Goal: Task Accomplishment & Management: Manage account settings

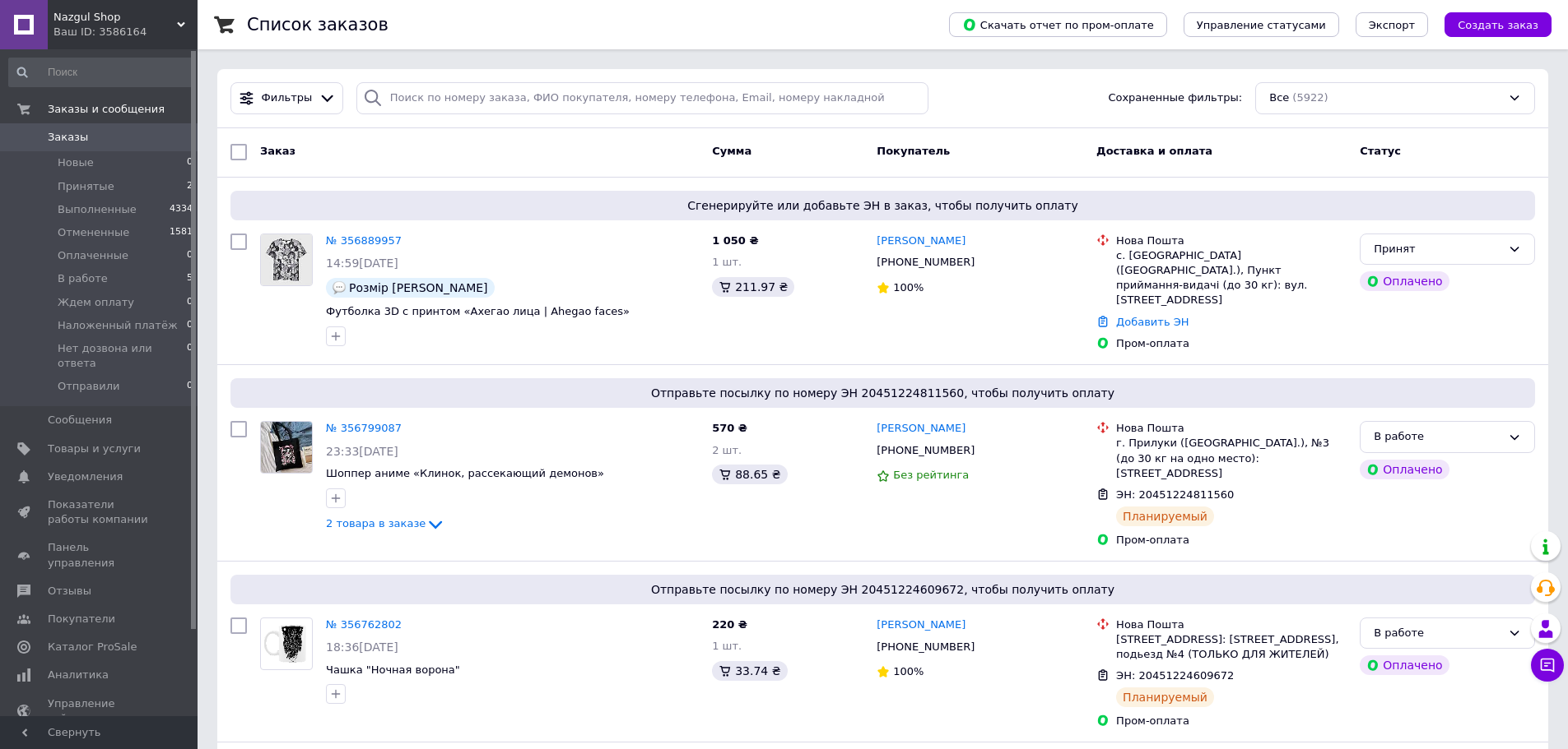
click at [154, 135] on span "0" at bounding box center [174, 136] width 45 height 14
click at [359, 238] on link "№ 356889957" at bounding box center [363, 240] width 76 height 12
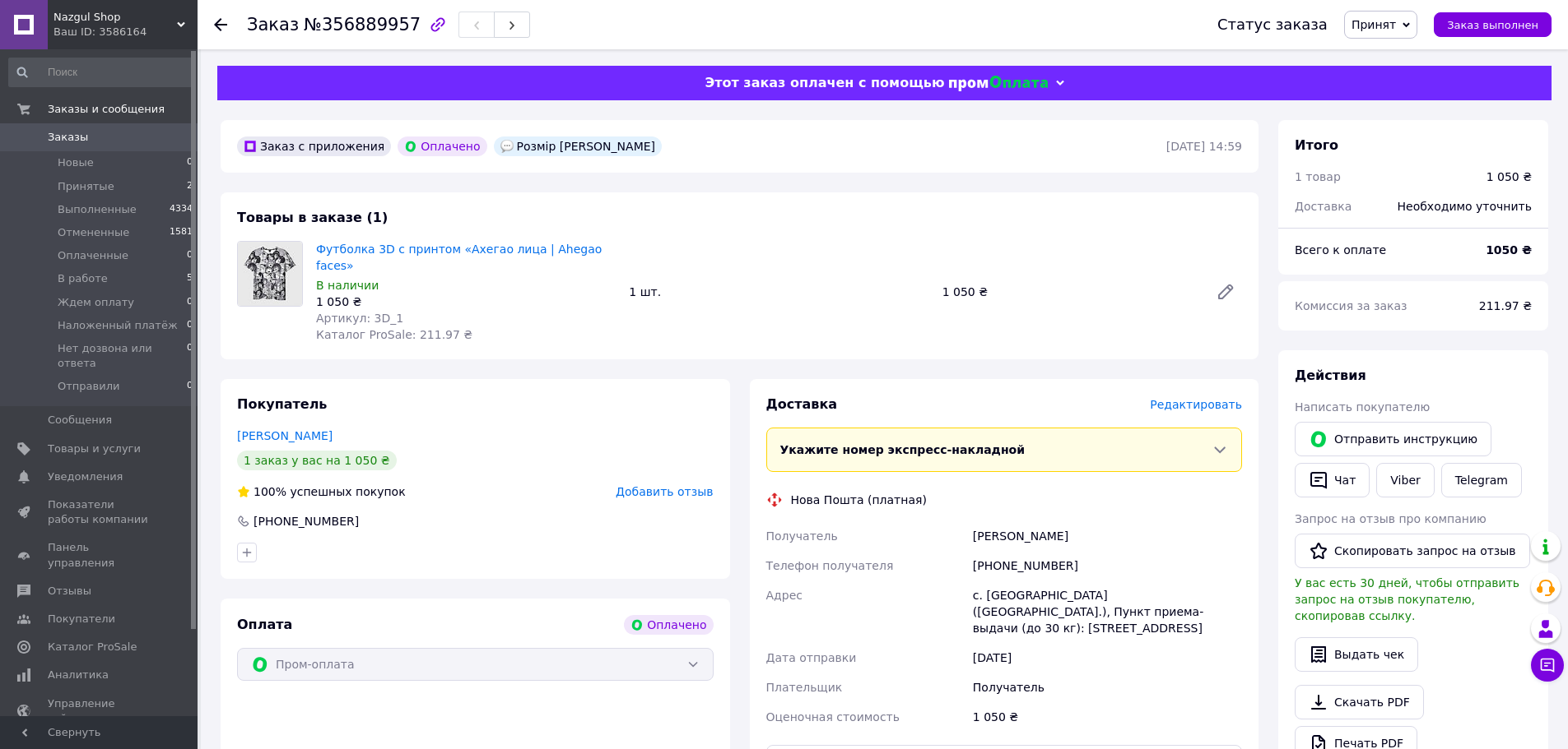
click at [1220, 399] on span "Редактировать" at bounding box center [1196, 405] width 92 height 13
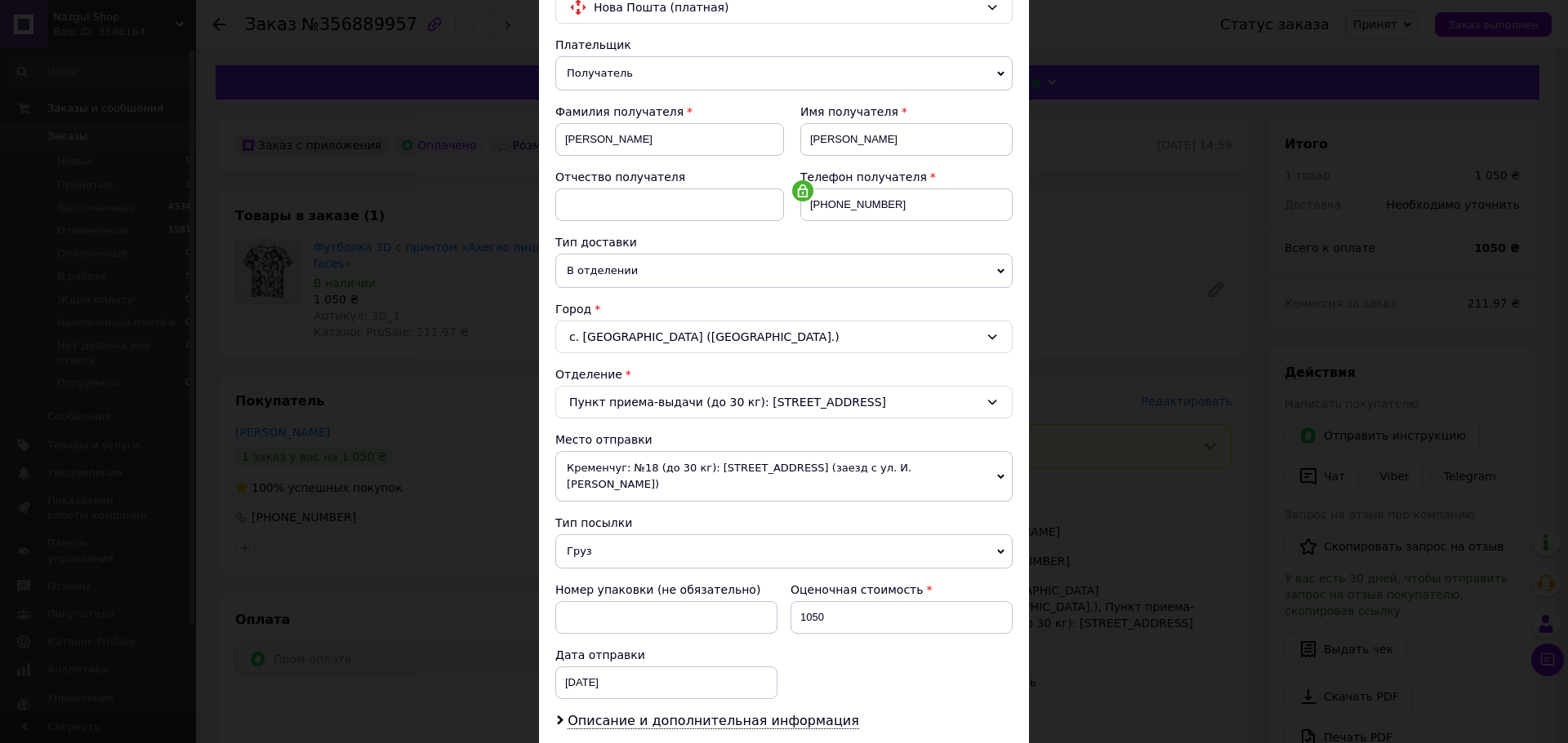
scroll to position [340, 0]
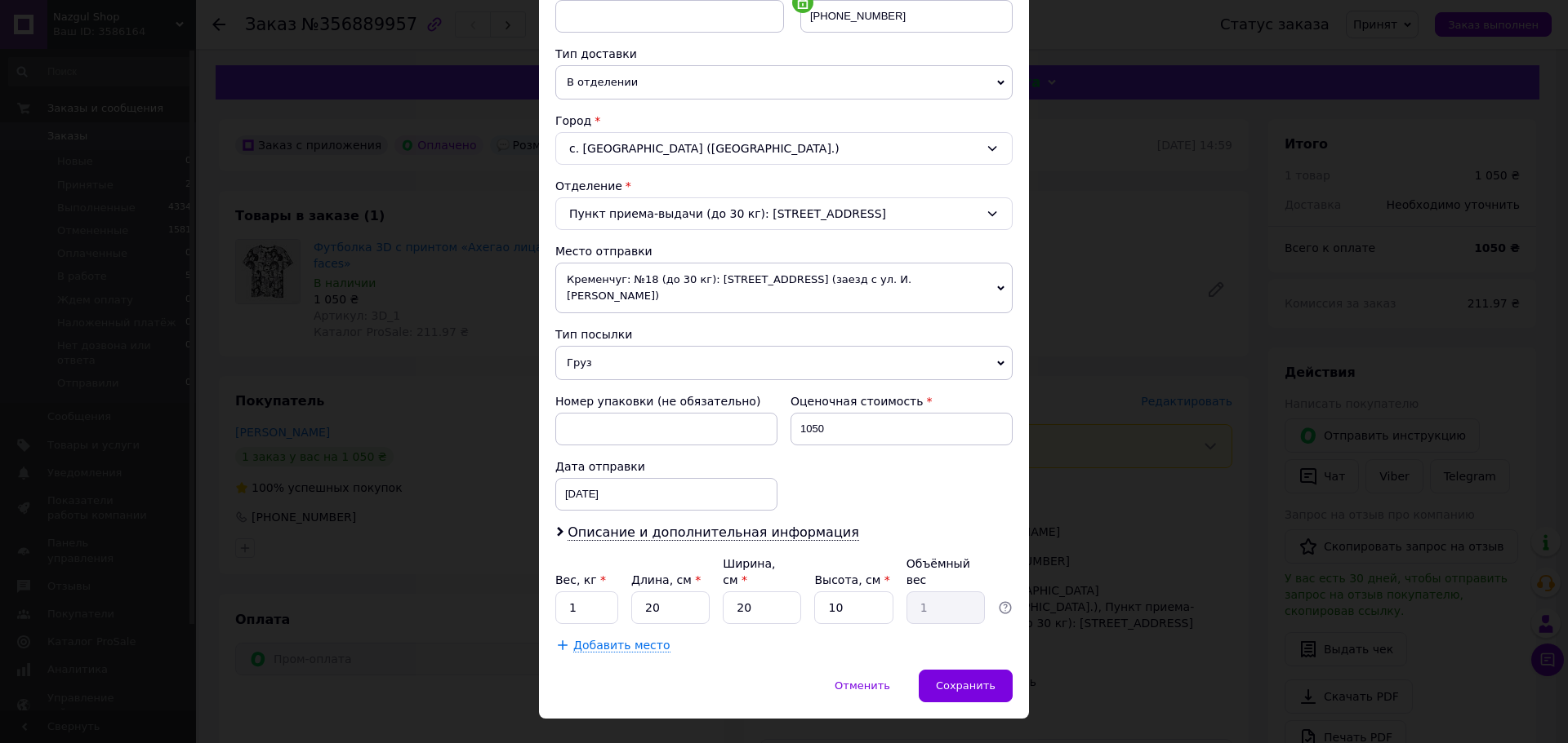
click at [689, 297] on div "Плательщик Получатель Отправитель Фамилия получателя [PERSON_NAME] Имя получате…" at bounding box center [784, 251] width 458 height 805
click at [688, 294] on span "Кременчуг: №18 (до 30 кг): [STREET_ADDRESS] (заезд с ул. И. [PERSON_NAME])" at bounding box center [784, 288] width 458 height 50
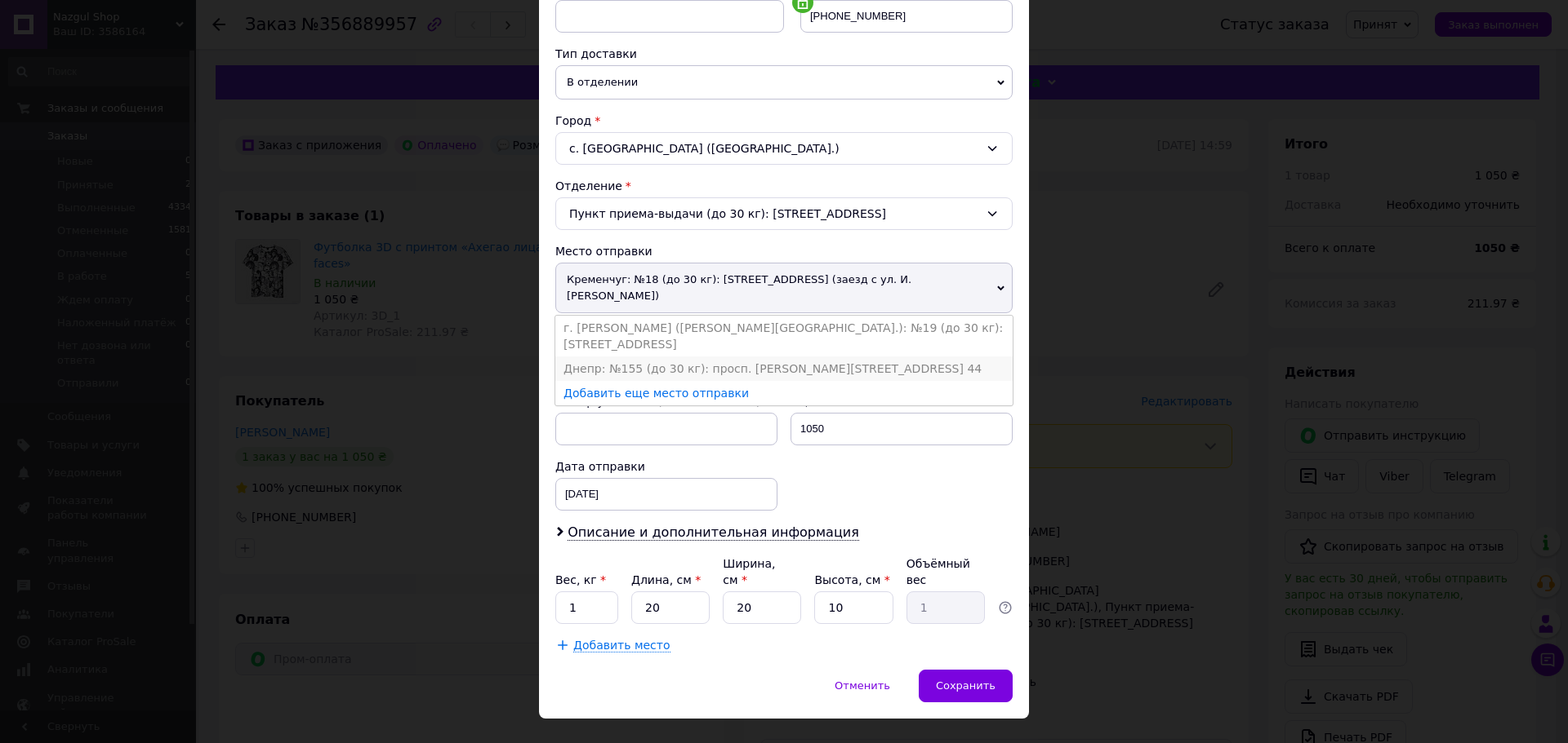
click at [672, 356] on li "Днепр: №155 (до 30 кг): просп. [PERSON_NAME][STREET_ADDRESS] 44" at bounding box center [784, 369] width 458 height 25
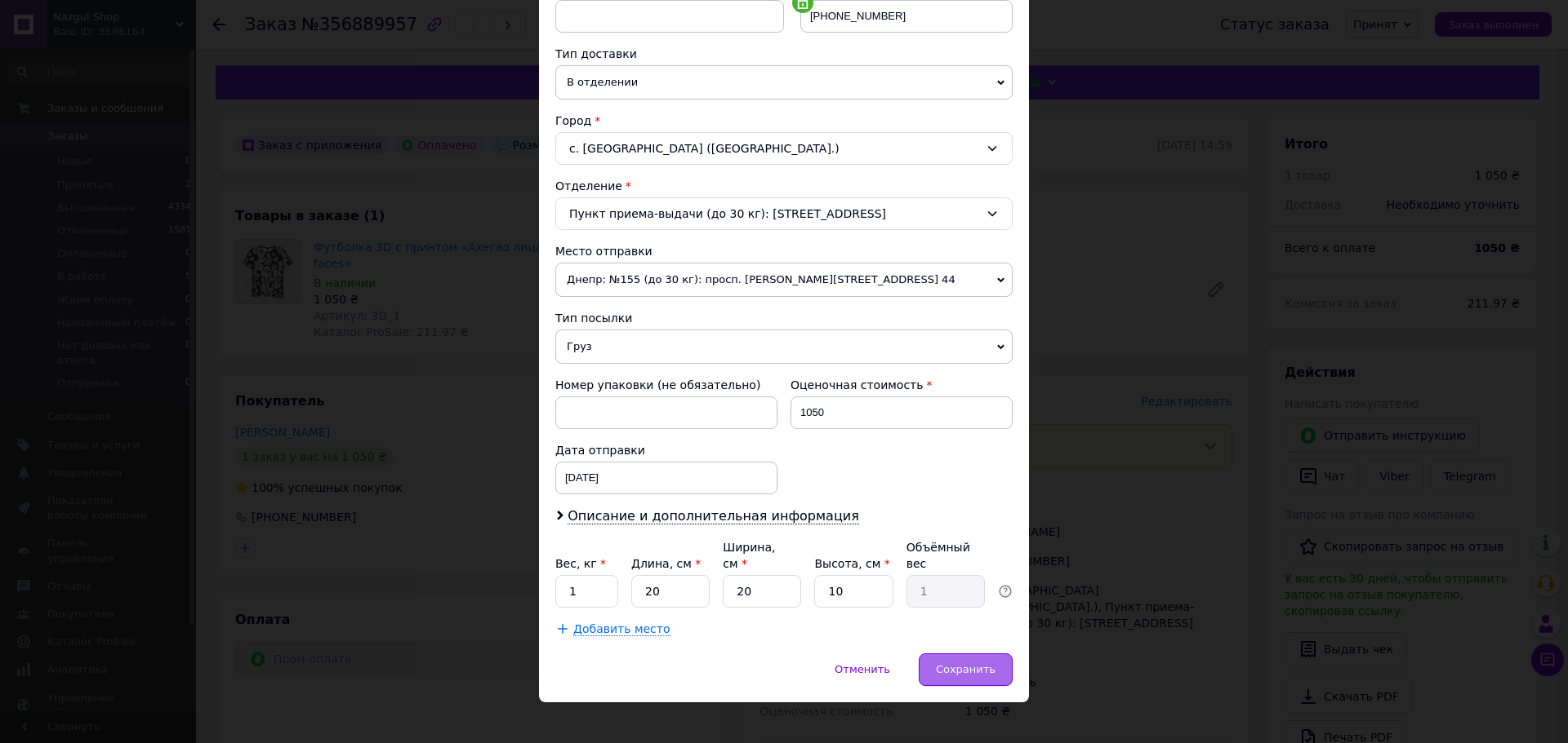
click at [960, 653] on div "Сохранить" at bounding box center [966, 670] width 93 height 32
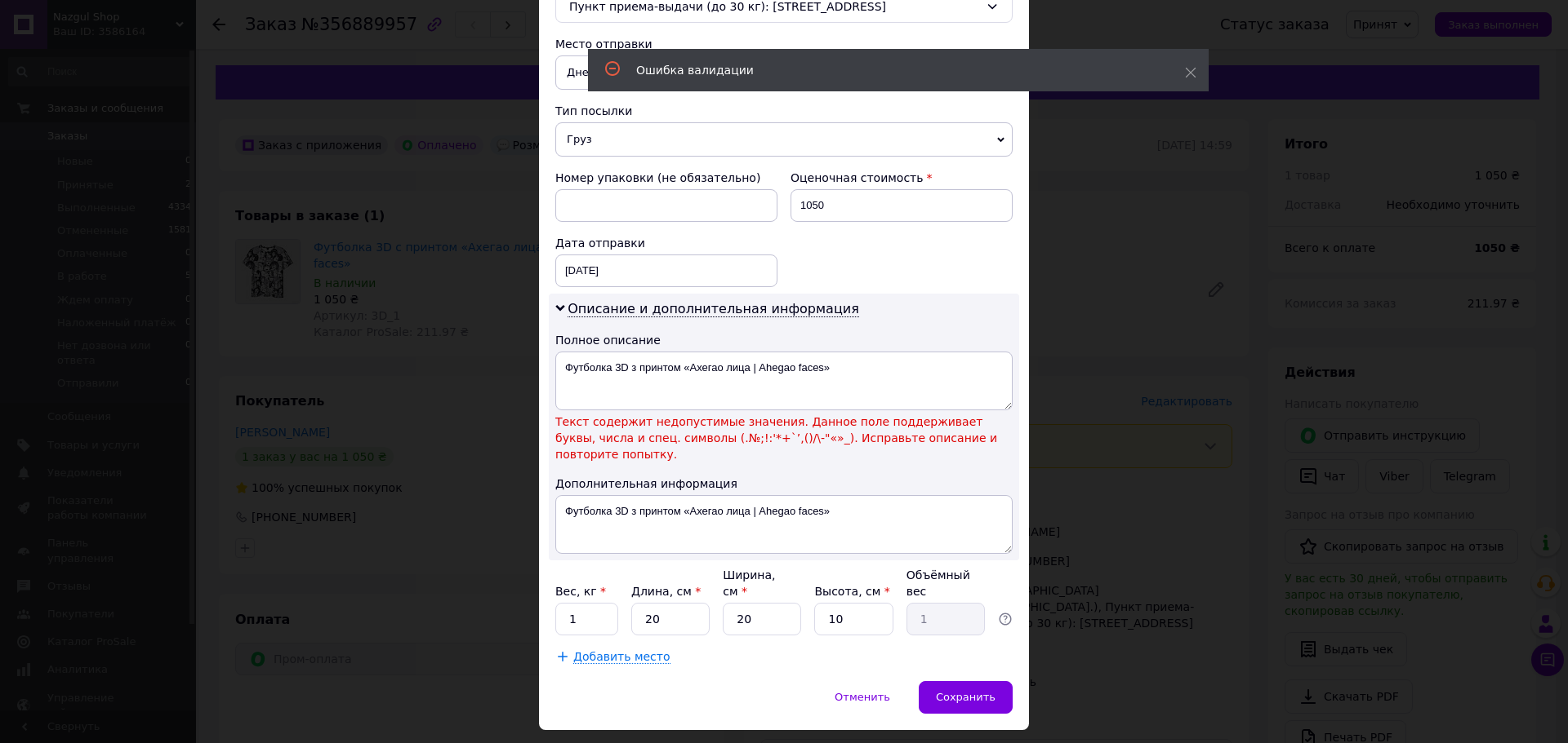
scroll to position [559, 0]
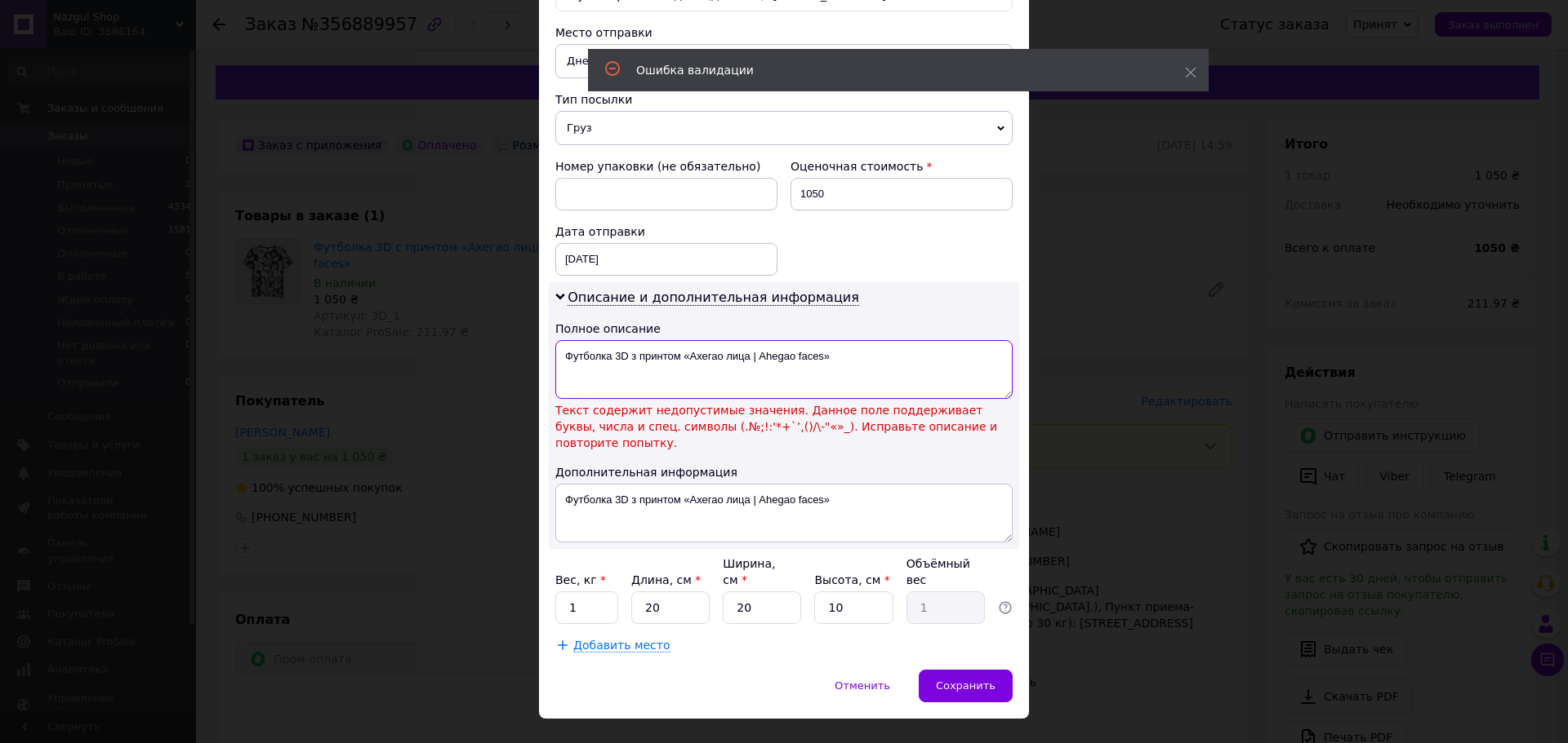
drag, startPoint x: 627, startPoint y: 356, endPoint x: 802, endPoint y: 444, distance: 195.9
click at [862, 378] on textarea "Футболка 3D з принтом «Aхегао лица | Ahegao faces»" at bounding box center [784, 370] width 458 height 59
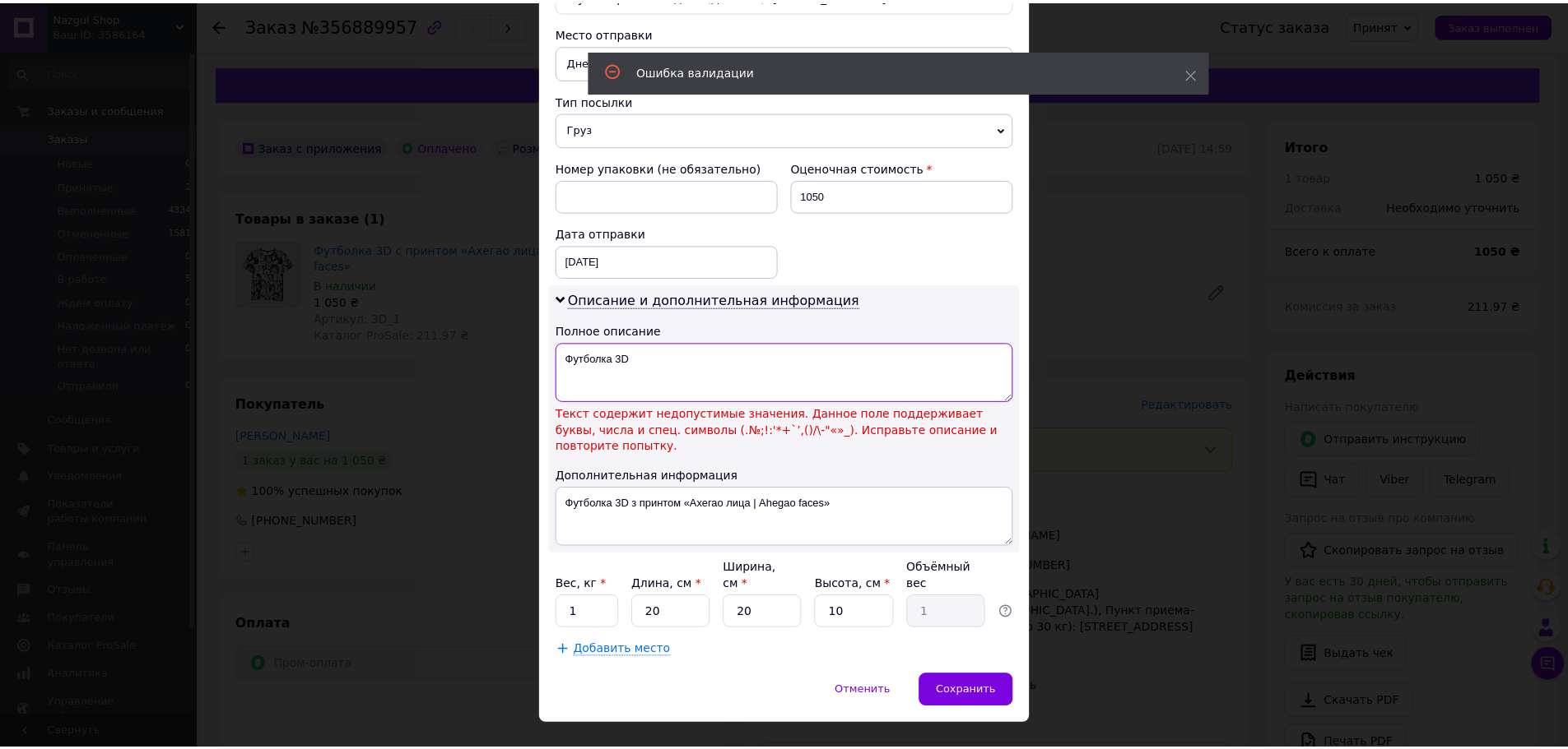
scroll to position [527, 0]
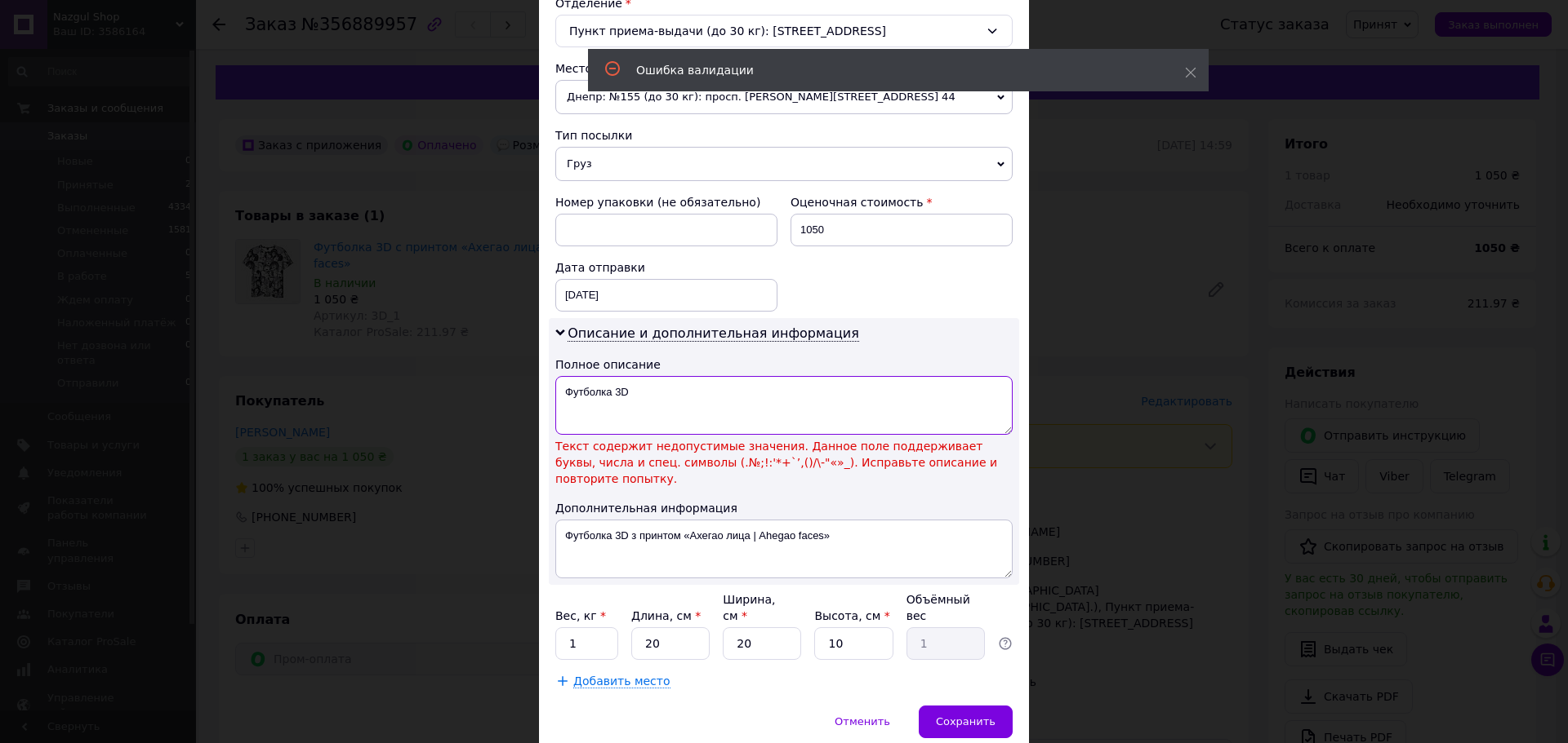
type textarea "Футболка 3D"
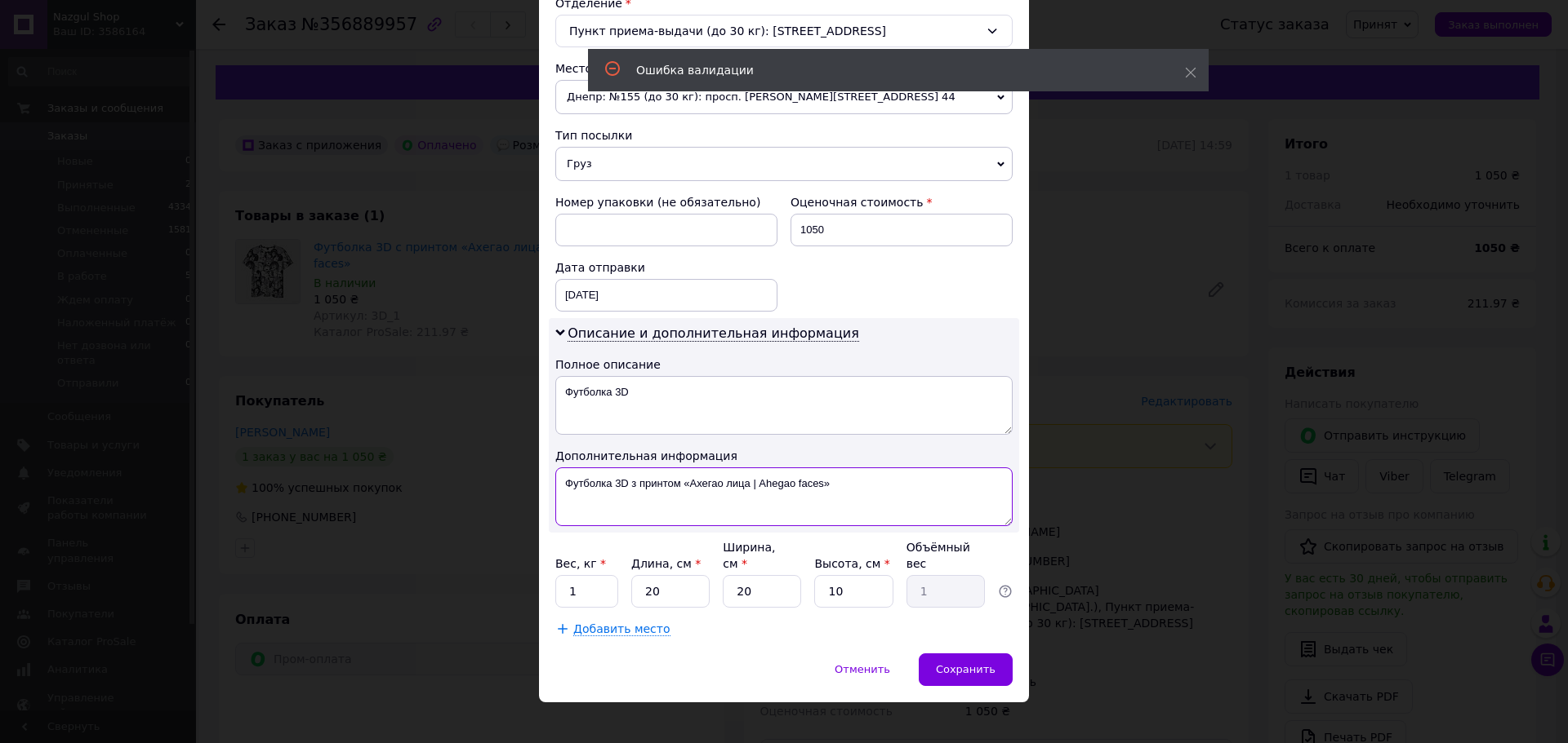
click at [722, 490] on textarea "Футболка 3D з принтом «Aхегао лица | Ahegao faces»" at bounding box center [784, 497] width 458 height 59
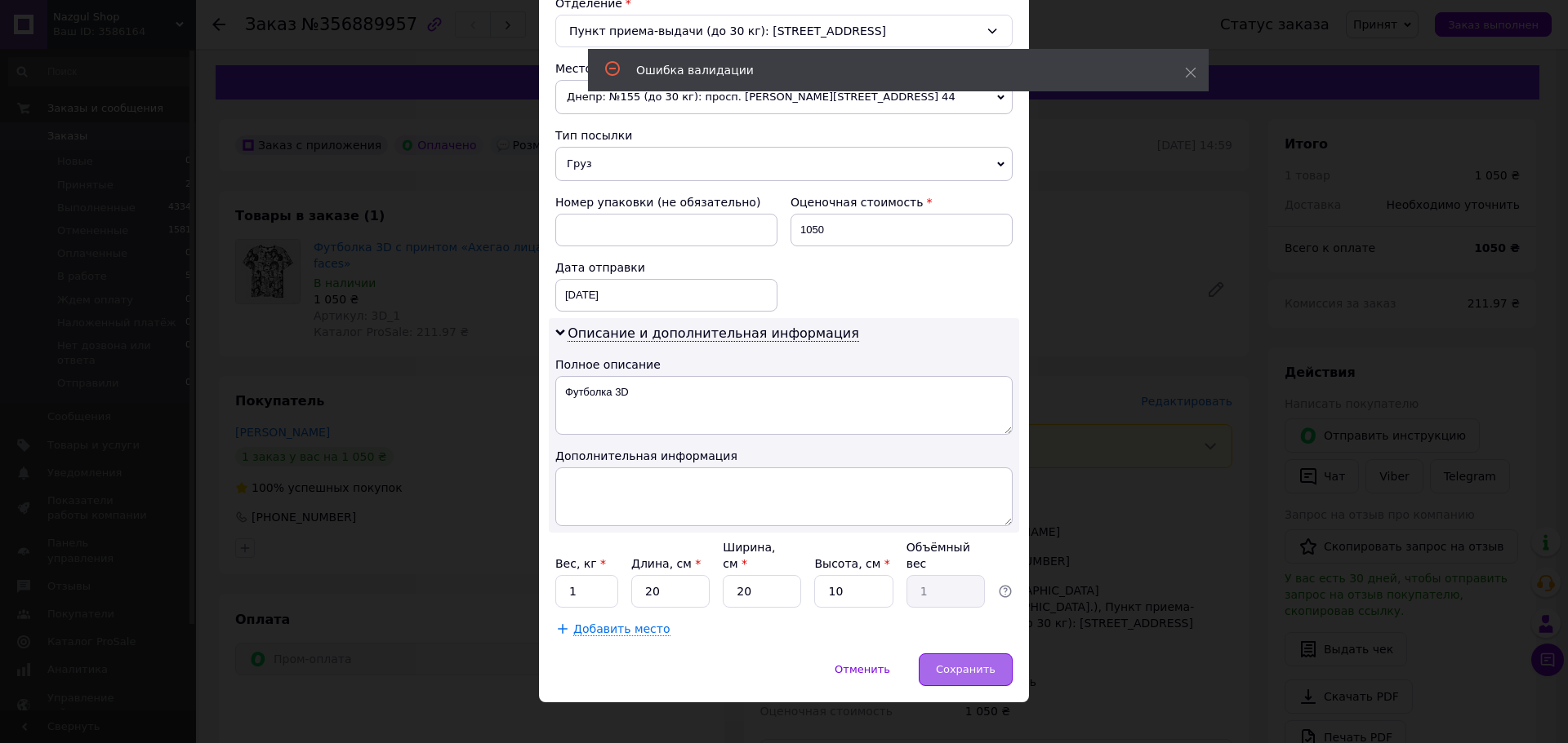
click at [965, 653] on div "Сохранить" at bounding box center [966, 670] width 93 height 32
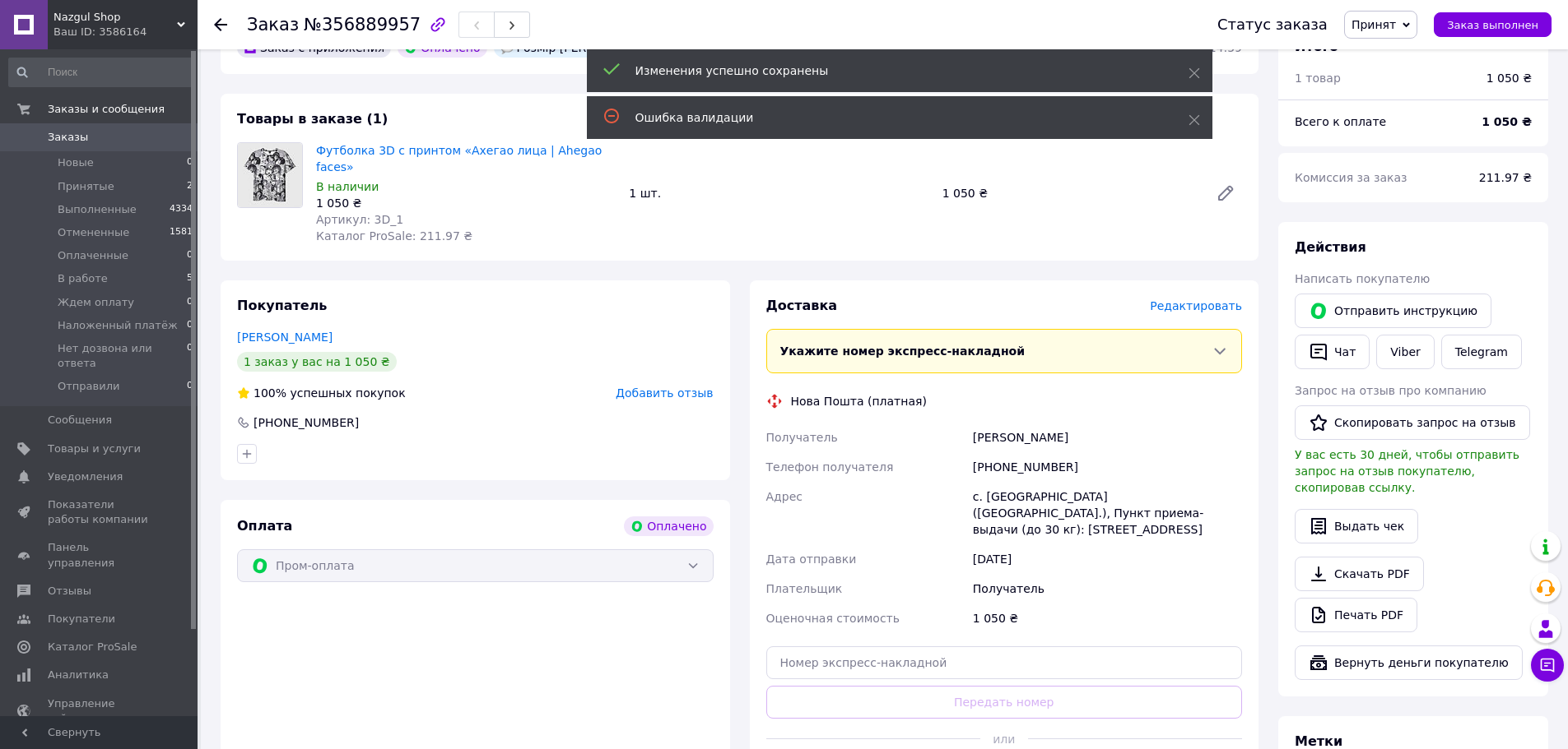
scroll to position [164, 0]
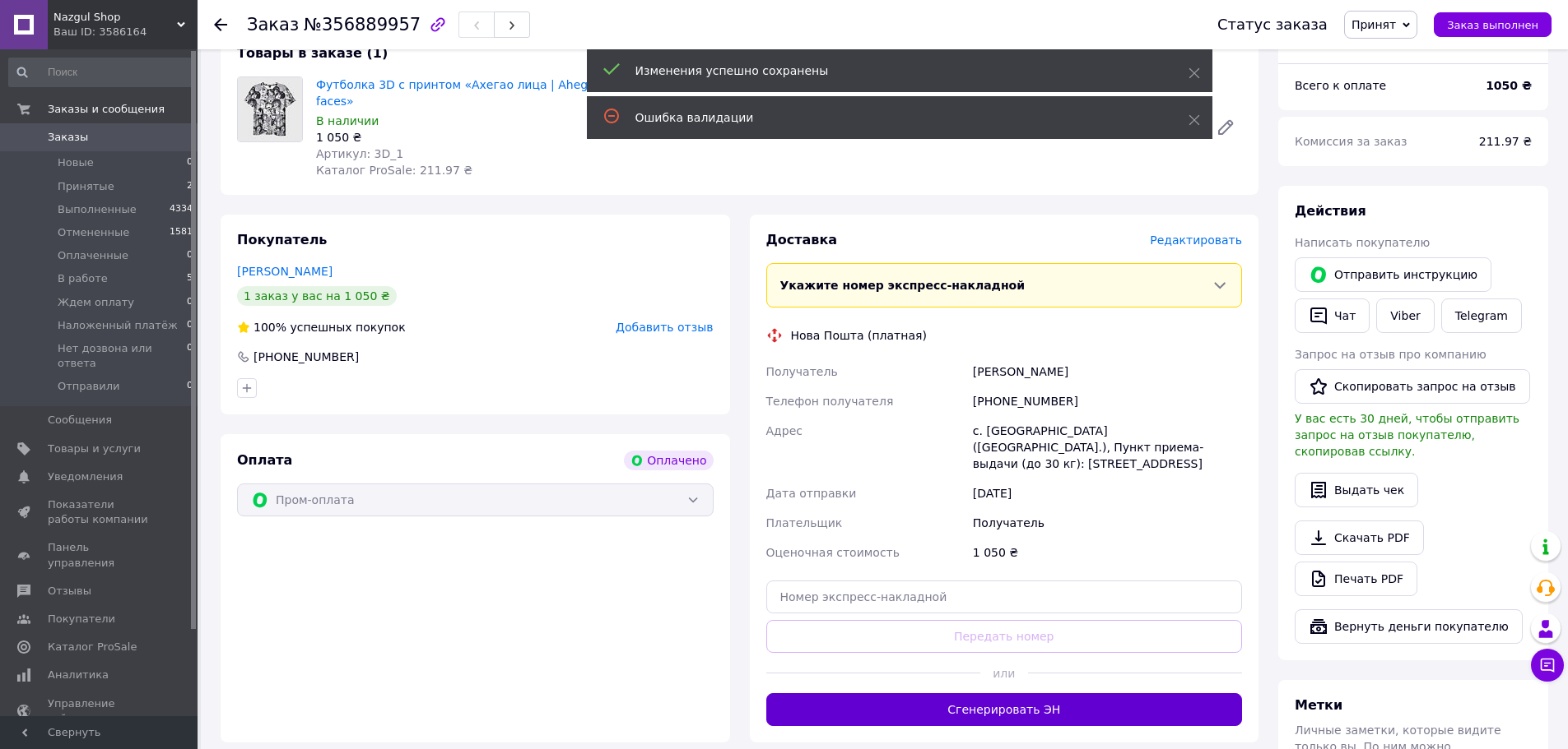
click at [1010, 693] on button "Сгенерировать ЭН" at bounding box center [1004, 710] width 477 height 33
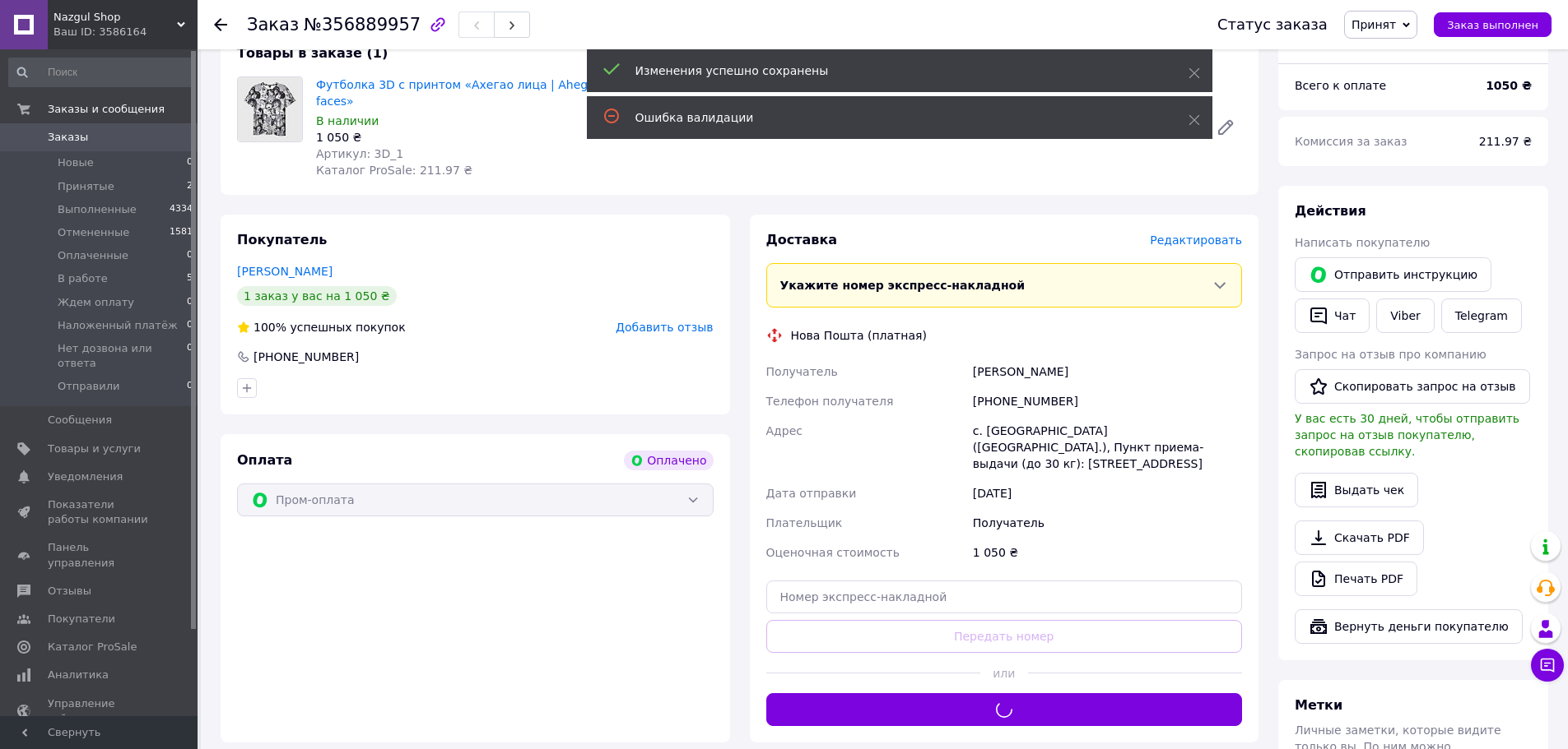
click at [1371, 27] on span "Принят" at bounding box center [1373, 25] width 44 height 13
click at [1389, 124] on li "В работе" at bounding box center [1421, 132] width 153 height 25
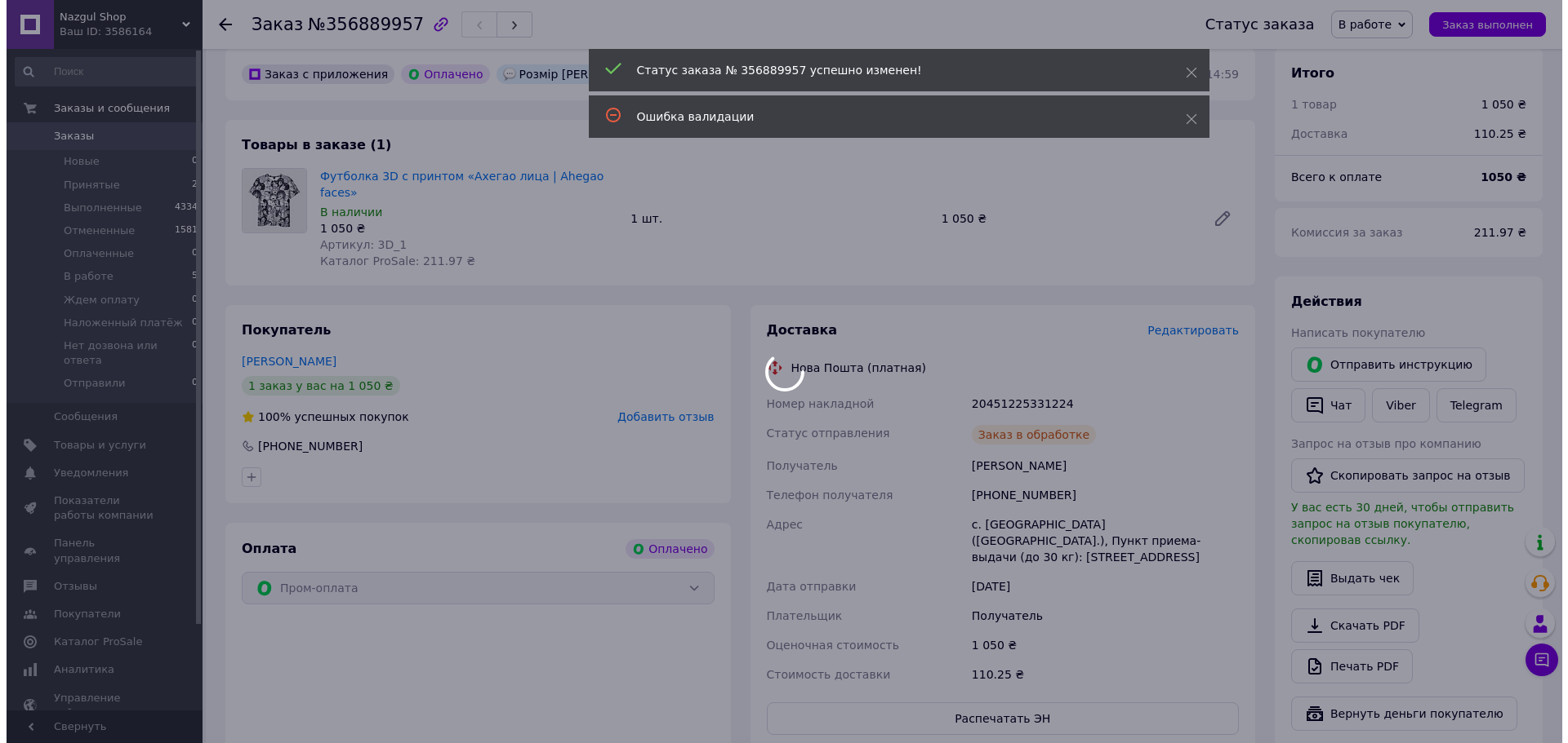
scroll to position [0, 0]
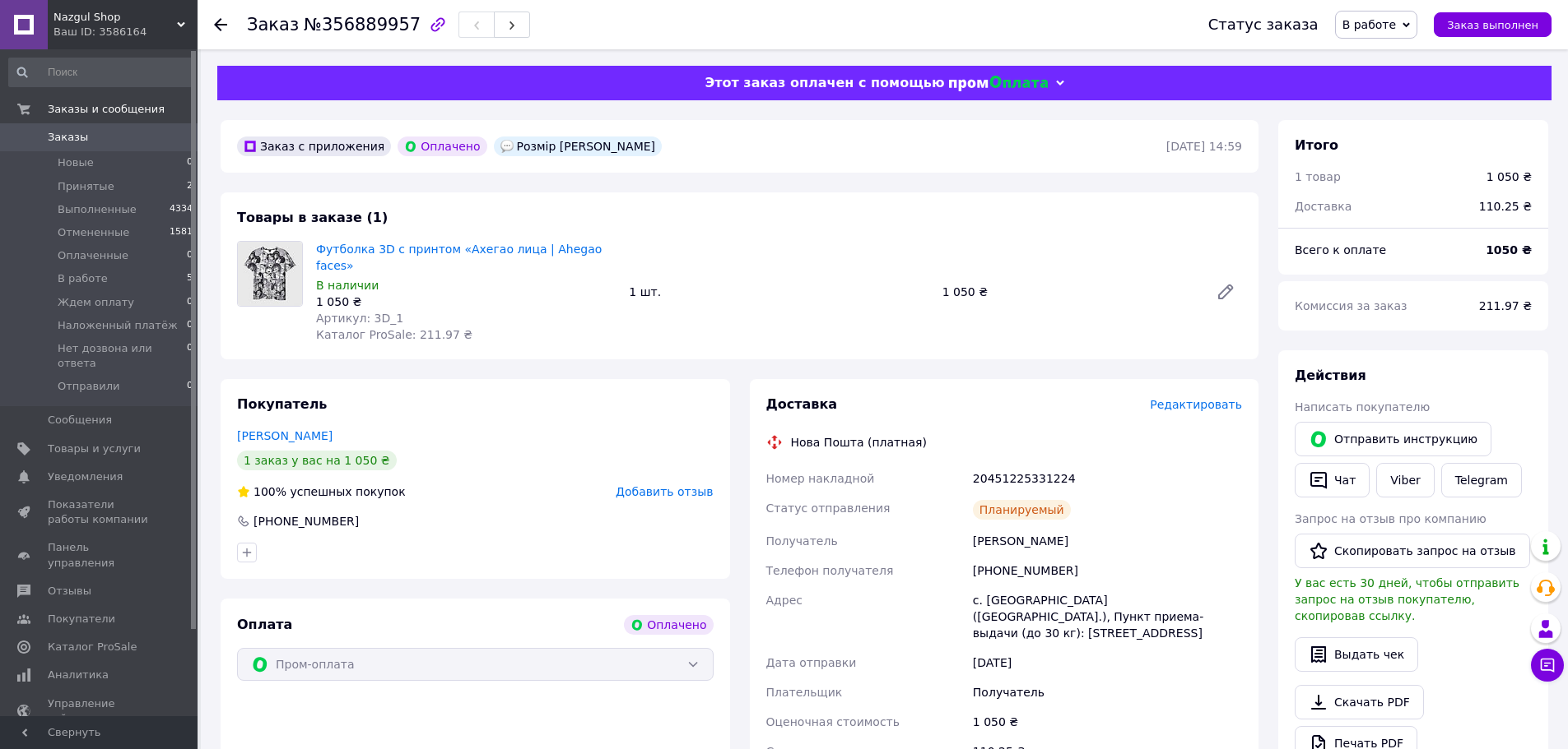
click at [293, 8] on div "Заказ №356889957" at bounding box center [711, 24] width 928 height 49
click at [294, 19] on h1 "Заказ №356889957" at bounding box center [333, 24] width 174 height 20
copy h1 "Заказ №356889957"
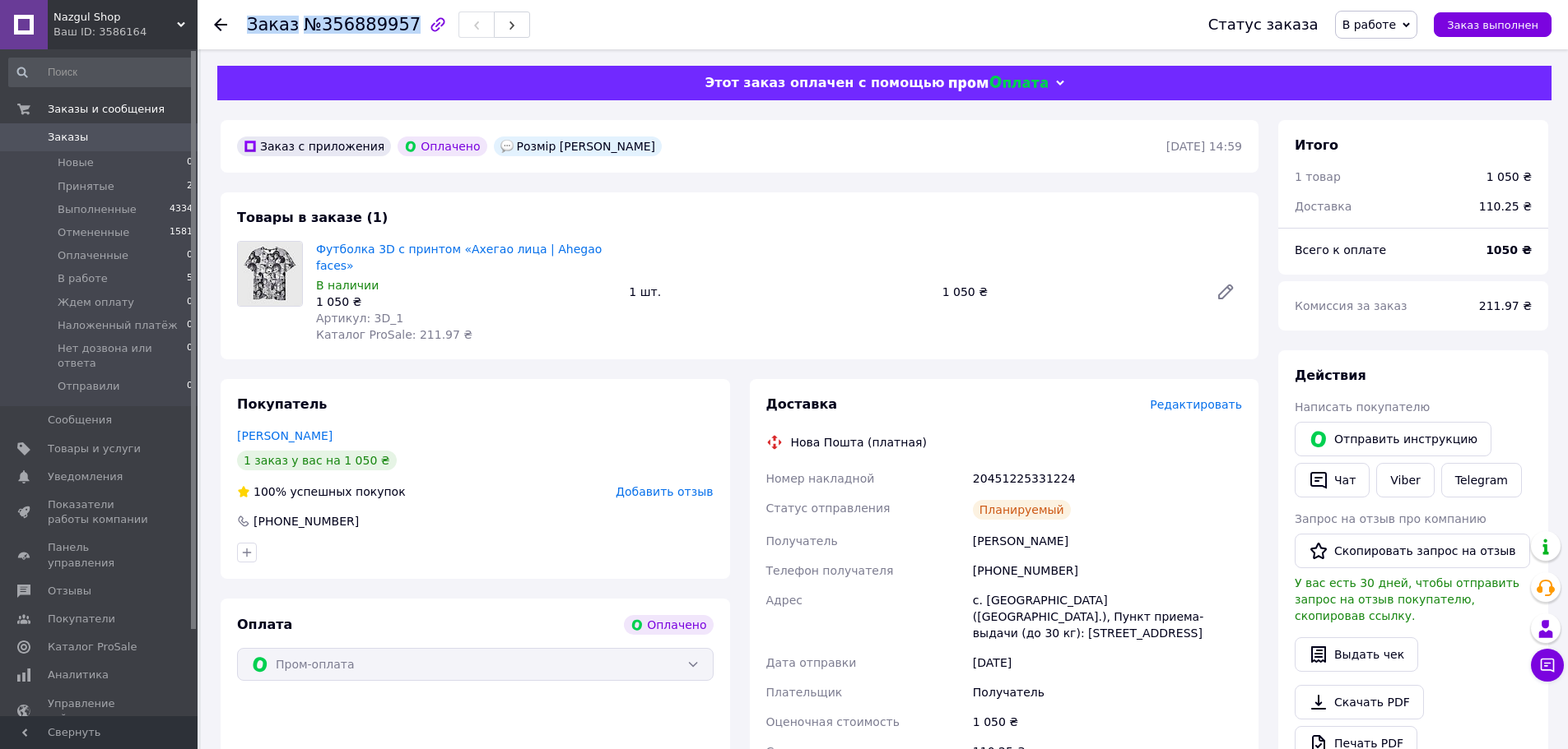
click at [120, 136] on span "Заказы" at bounding box center [100, 136] width 105 height 14
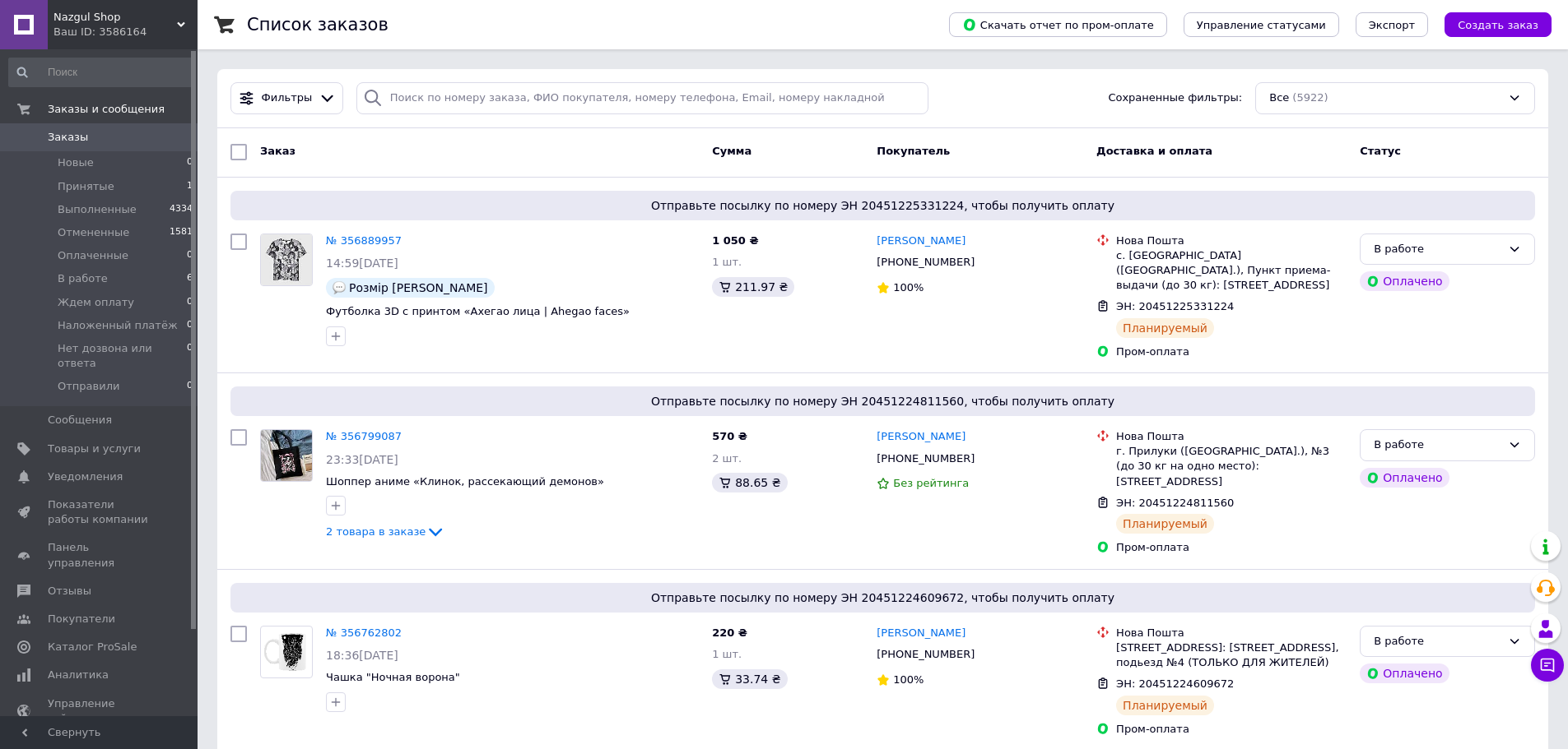
click at [163, 124] on link "Заказы 0" at bounding box center [101, 136] width 203 height 28
click at [142, 134] on span "Заказы" at bounding box center [100, 136] width 105 height 14
click at [137, 138] on span "Заказы" at bounding box center [100, 136] width 105 height 14
